Goal: Find specific page/section: Find specific page/section

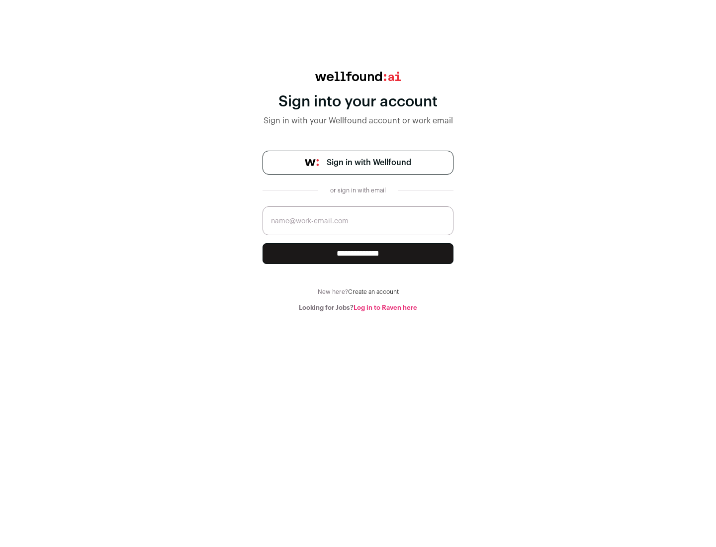
click at [369, 163] on span "Sign in with Wellfound" at bounding box center [369, 163] width 85 height 12
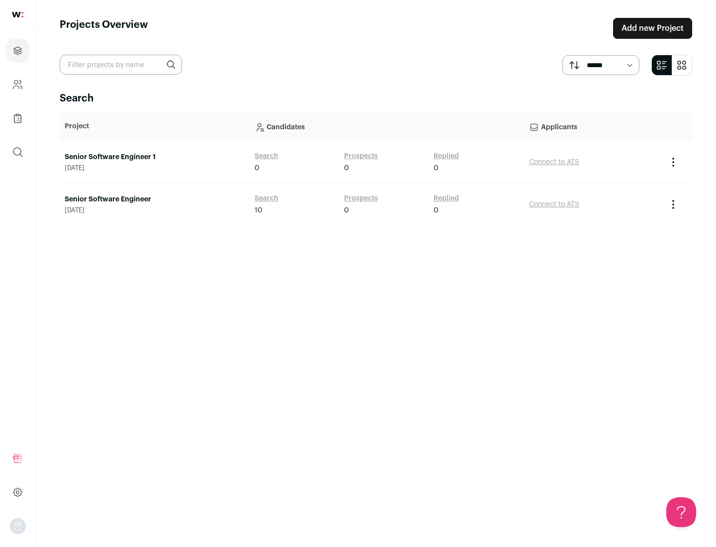
click at [154, 199] on link "Senior Software Engineer" at bounding box center [155, 199] width 180 height 10
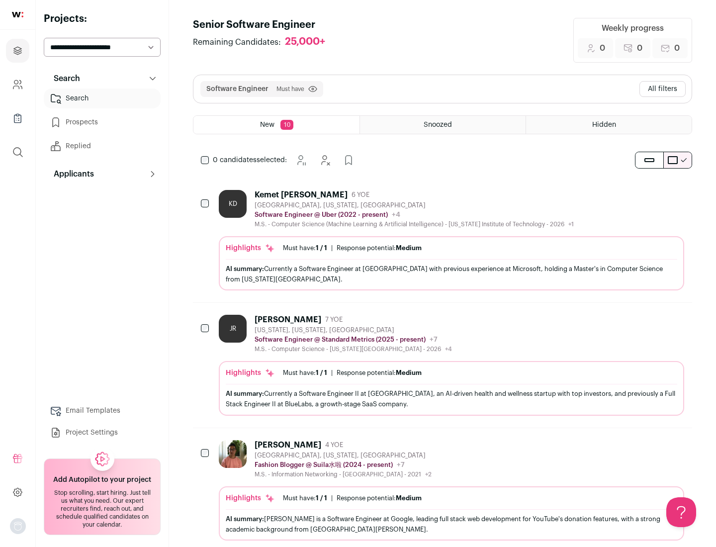
click at [443, 240] on div "Highlights Must have: 1 / 1 How many must haves have been fulfilled? | Response…" at bounding box center [451, 263] width 465 height 54
